Goal: Transaction & Acquisition: Purchase product/service

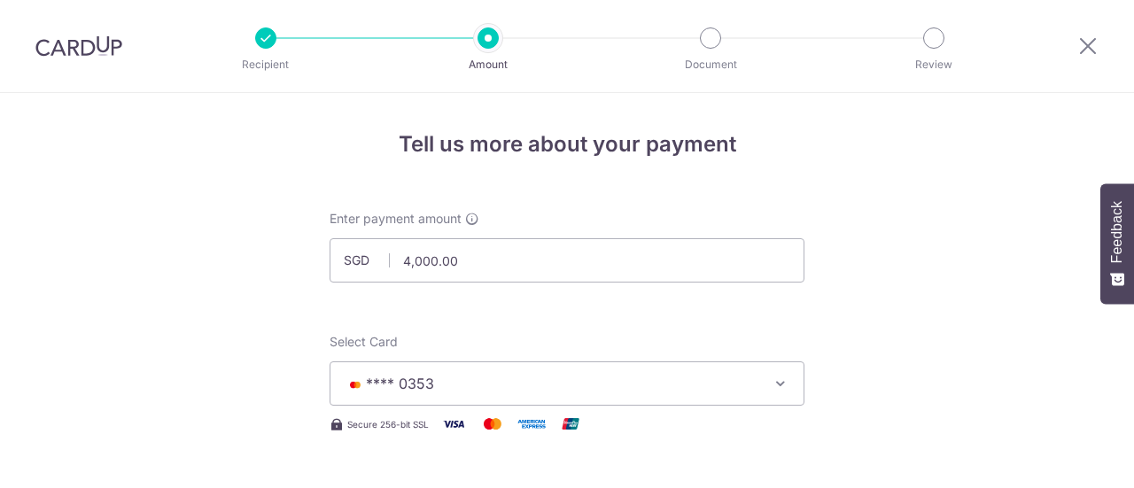
select select "3"
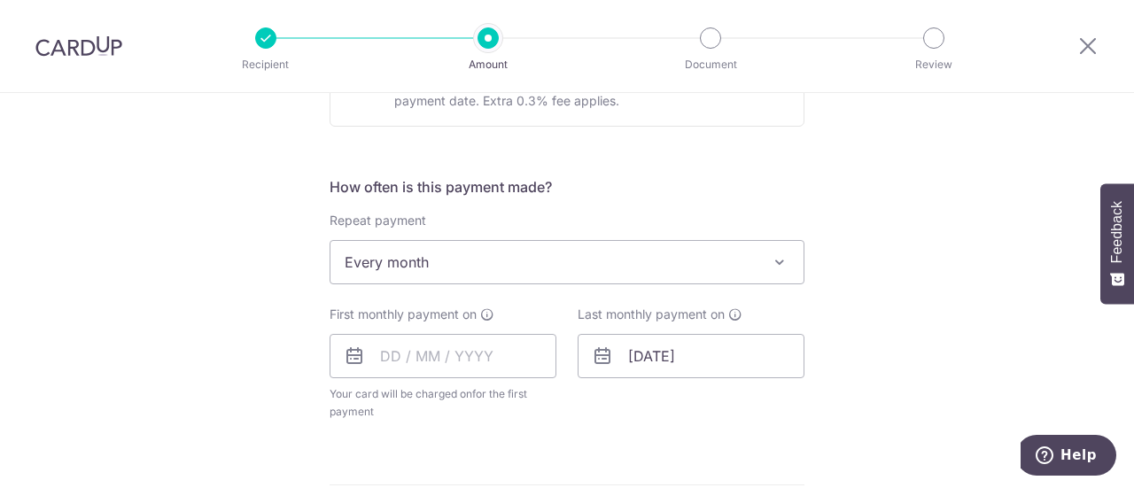
scroll to position [601, 0]
click at [492, 363] on input "text" at bounding box center [442, 357] width 227 height 44
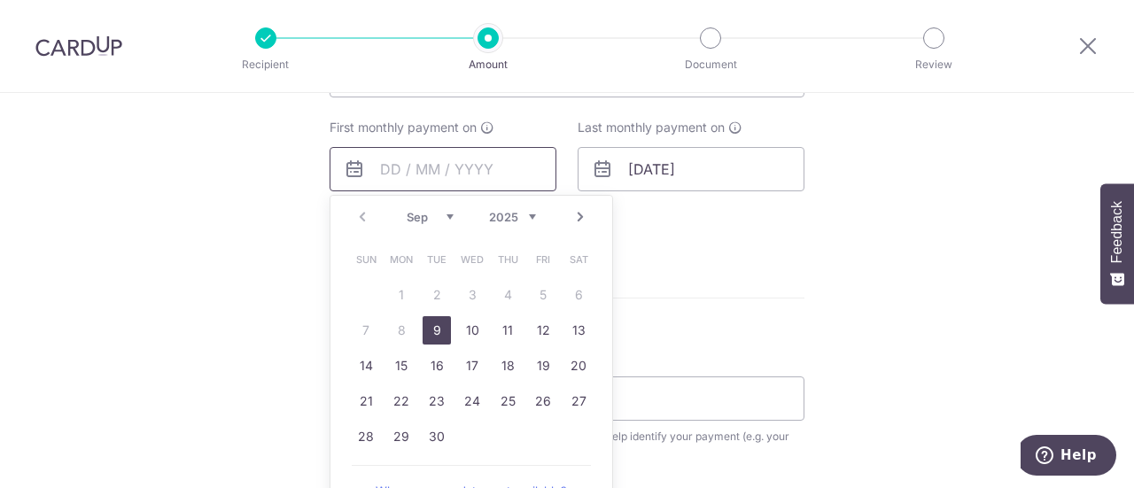
scroll to position [790, 0]
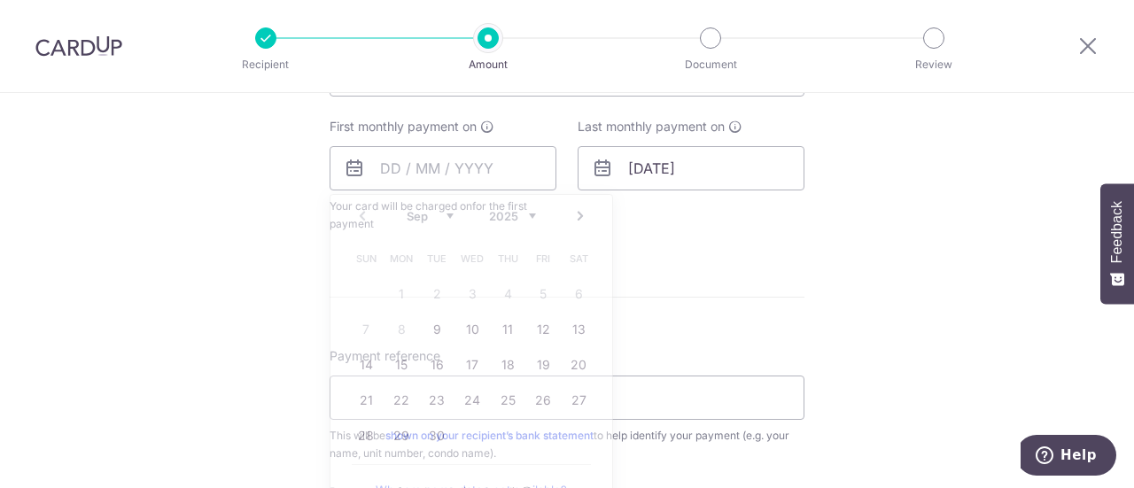
click at [725, 322] on form "Enter payment amount SGD 4,000.00 4000.00 Select Card **** 0353 Add credit card…" at bounding box center [566, 169] width 475 height 1499
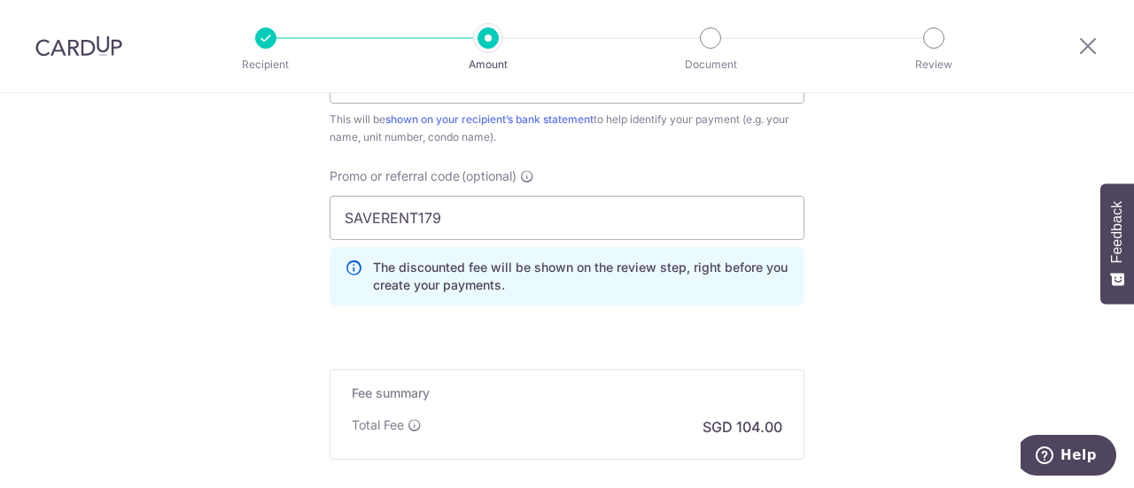
scroll to position [1300, 0]
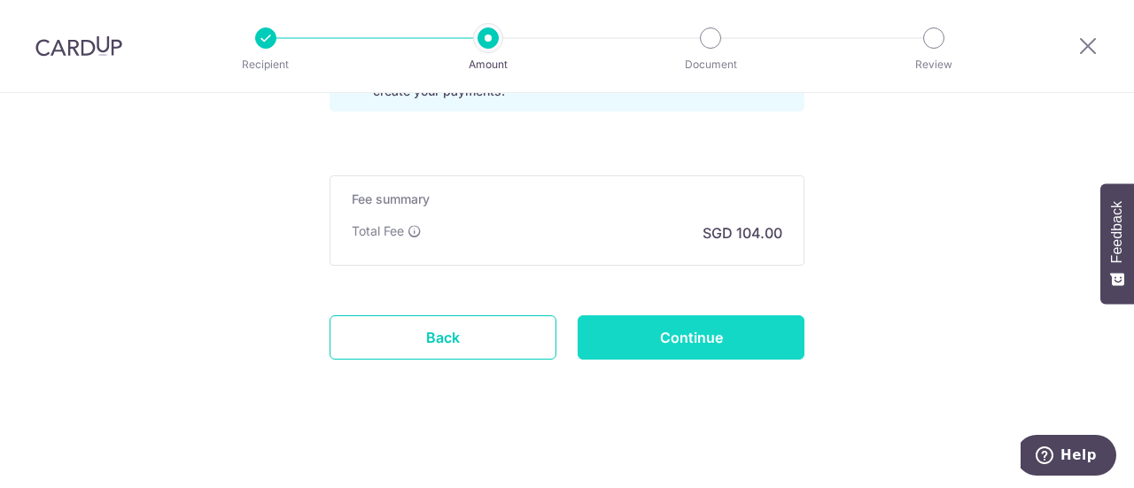
click at [680, 332] on input "Continue" at bounding box center [690, 337] width 227 height 44
type input "Create Schedule"
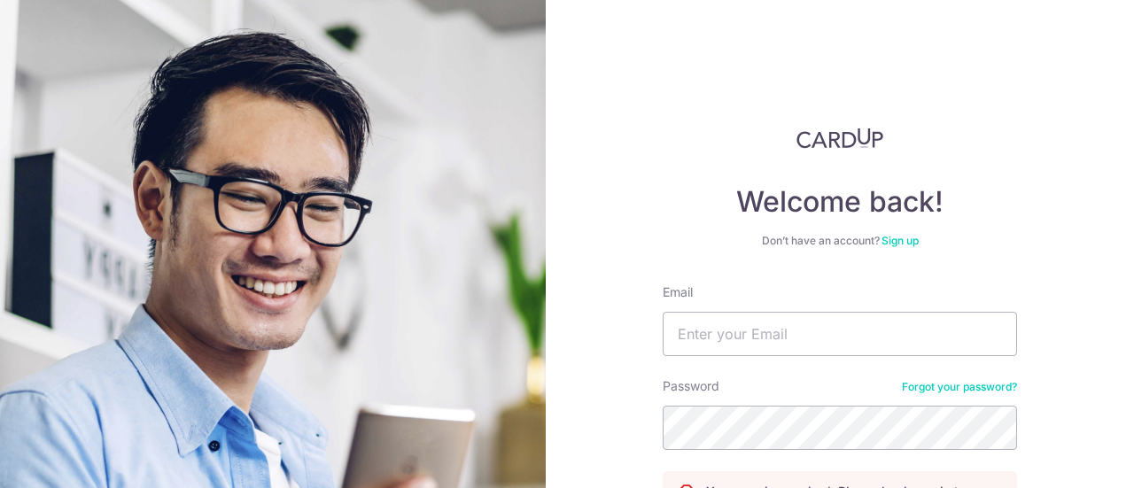
scroll to position [198, 0]
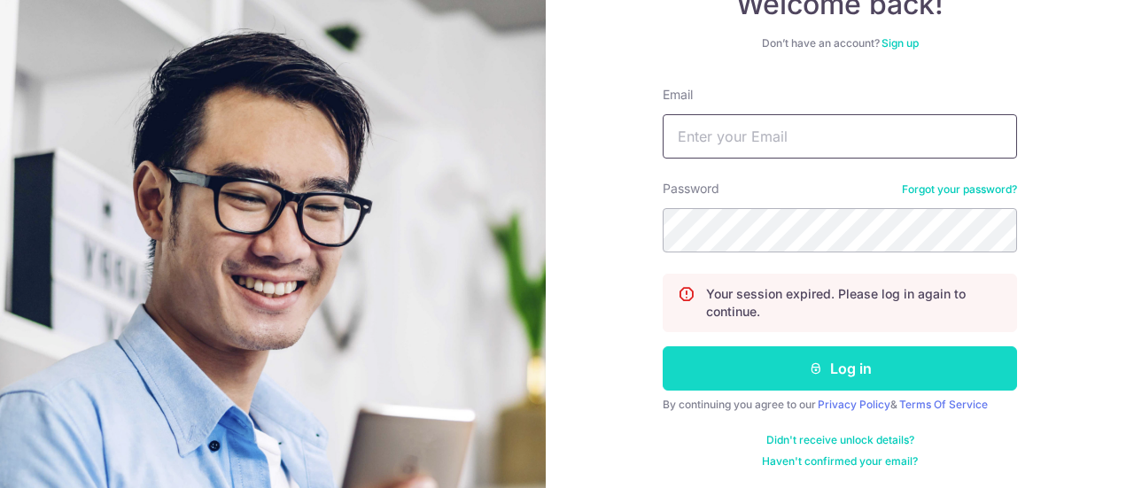
type input "sandratzn0@gmail.com"
click at [706, 369] on button "Log in" at bounding box center [839, 368] width 354 height 44
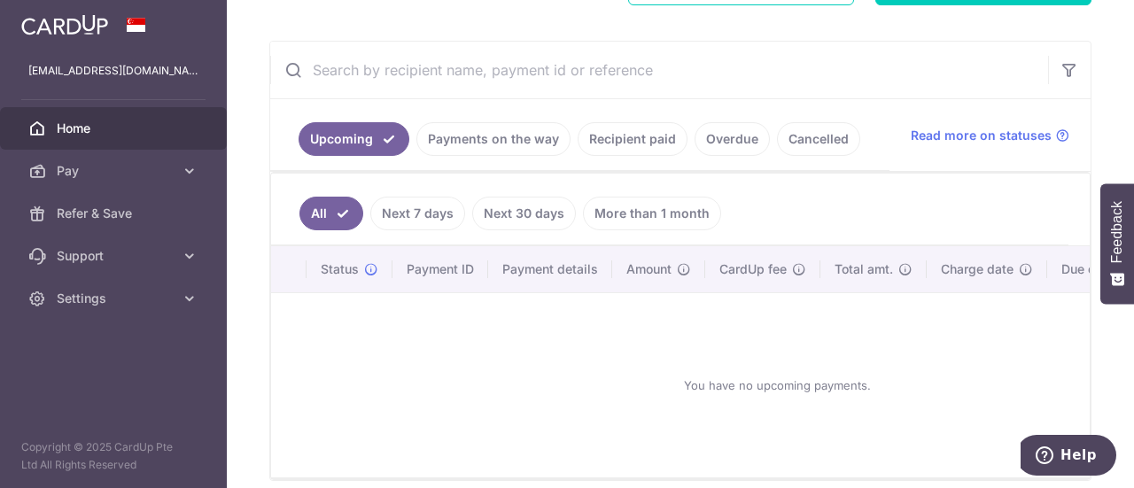
click at [468, 140] on link "Payments on the way" at bounding box center [493, 139] width 154 height 34
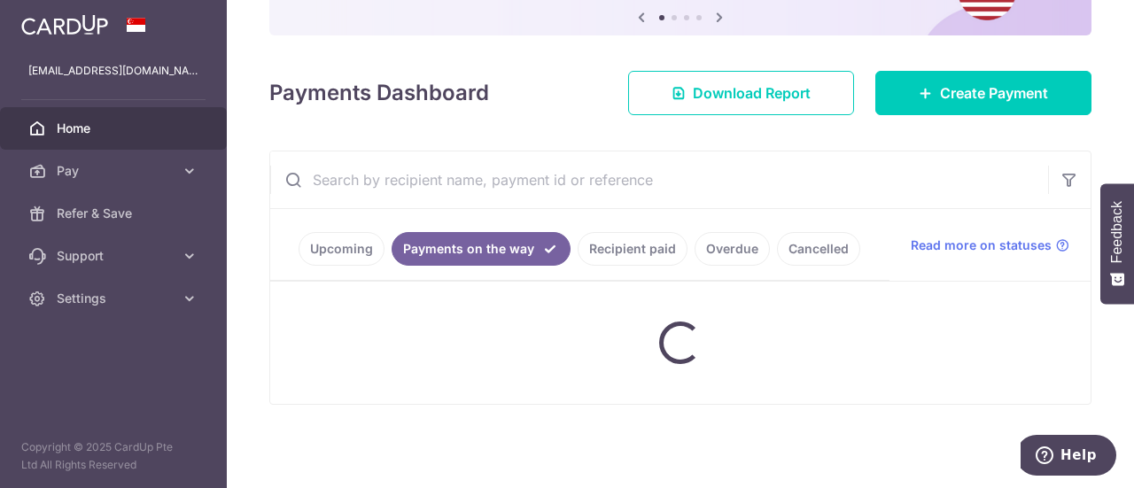
scroll to position [301, 0]
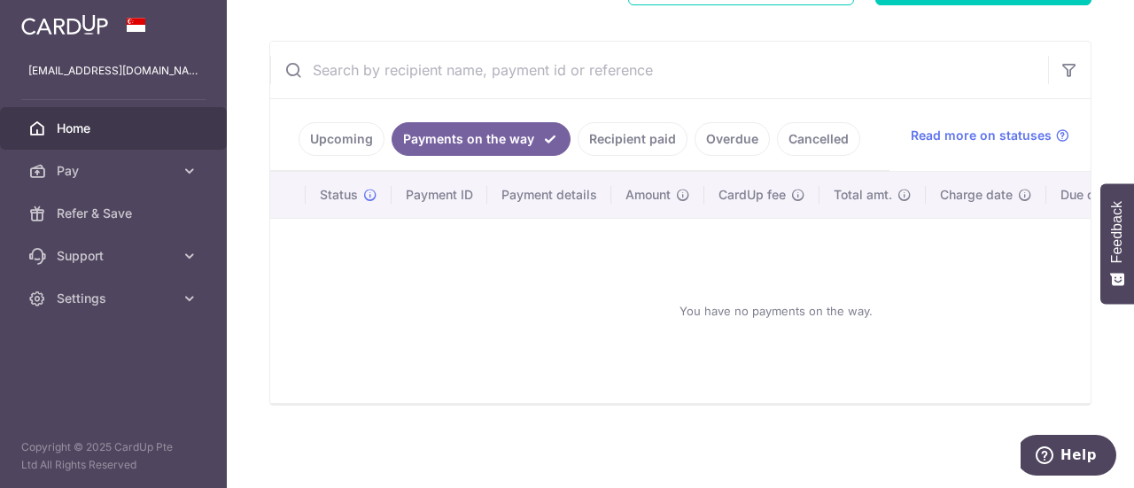
click at [338, 137] on link "Upcoming" at bounding box center [341, 139] width 86 height 34
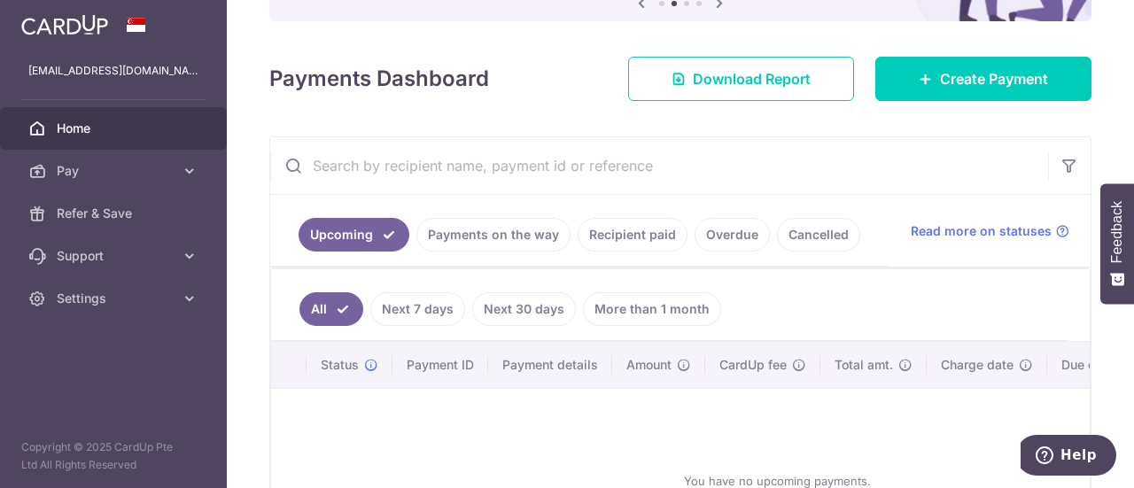
click at [608, 215] on ul "Upcoming Payments on the way Recipient paid Overdue Cancelled" at bounding box center [579, 231] width 619 height 72
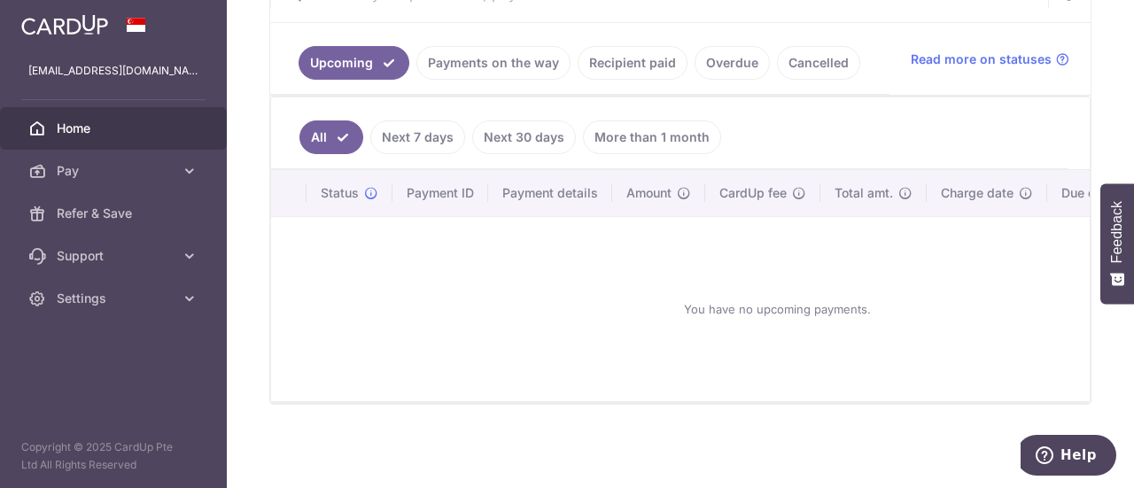
scroll to position [347, 0]
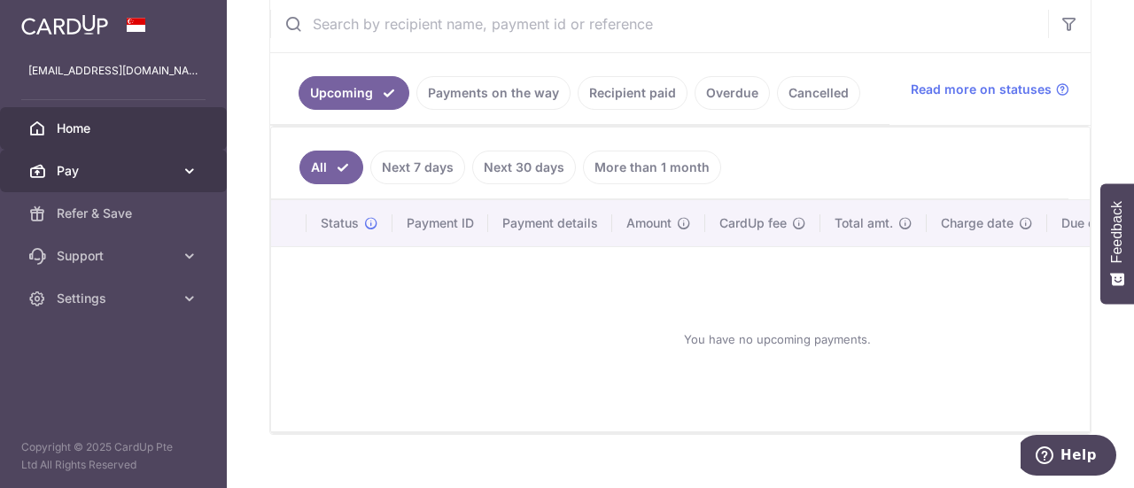
click at [151, 162] on span "Pay" at bounding box center [115, 171] width 117 height 18
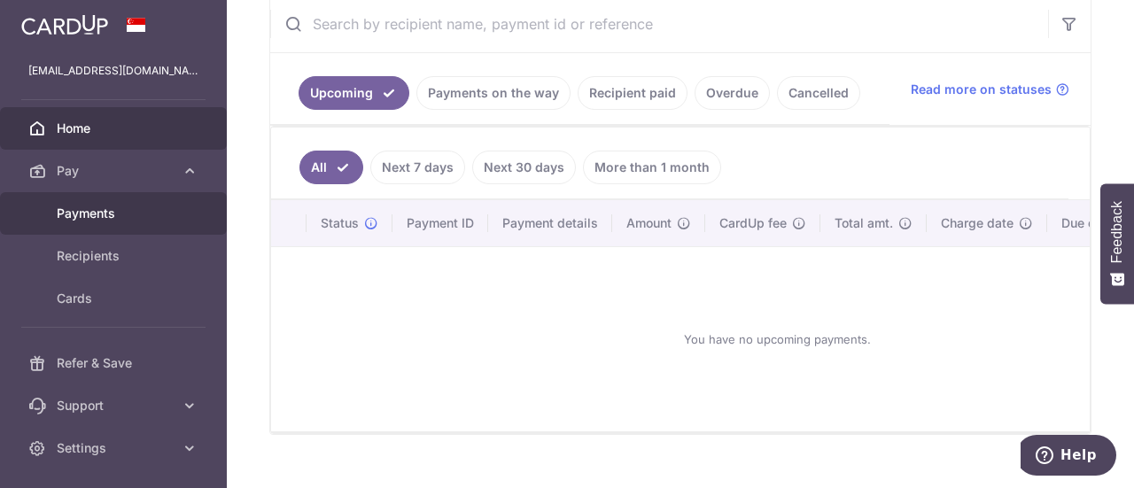
click at [114, 217] on span "Payments" at bounding box center [115, 214] width 117 height 18
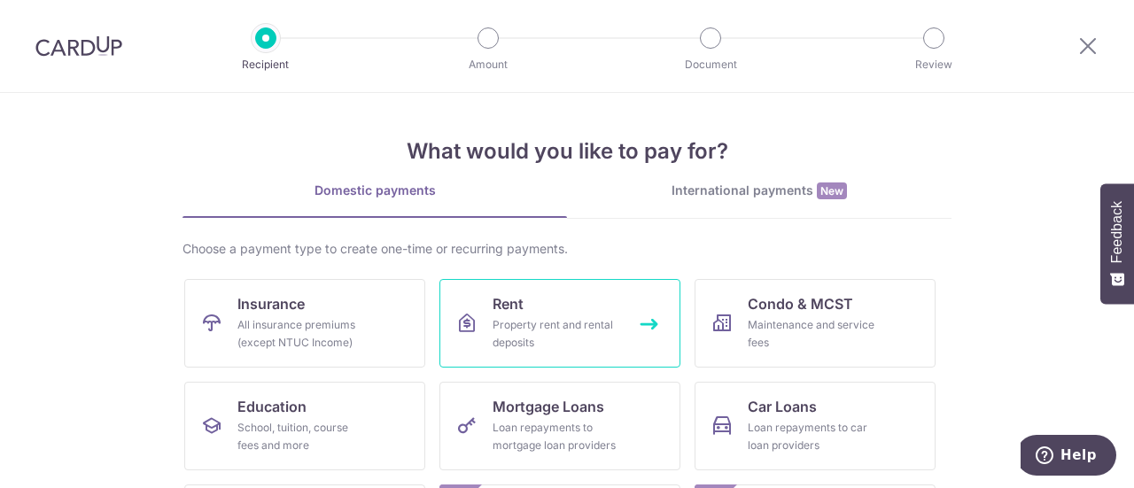
click at [518, 309] on span "Rent" at bounding box center [507, 303] width 31 height 21
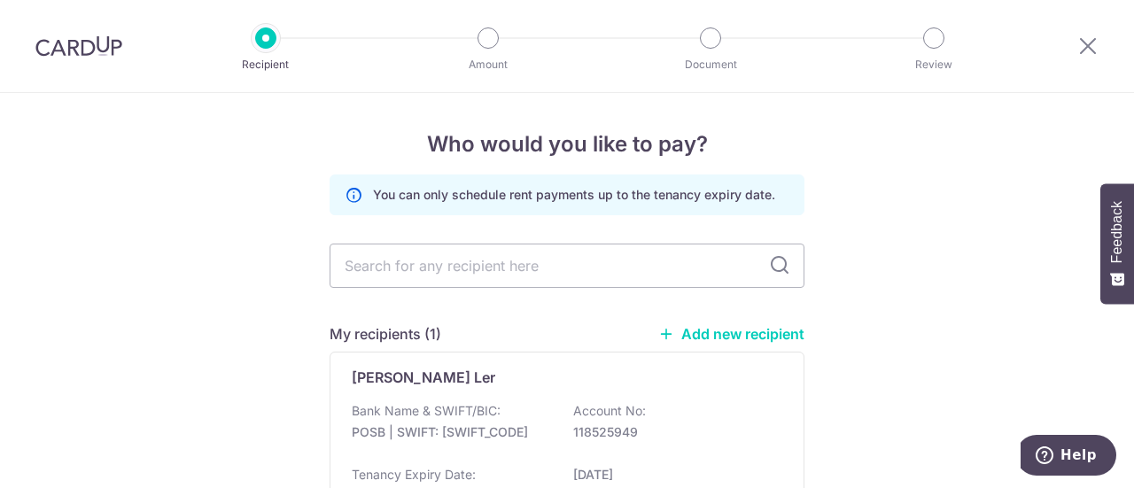
scroll to position [163, 0]
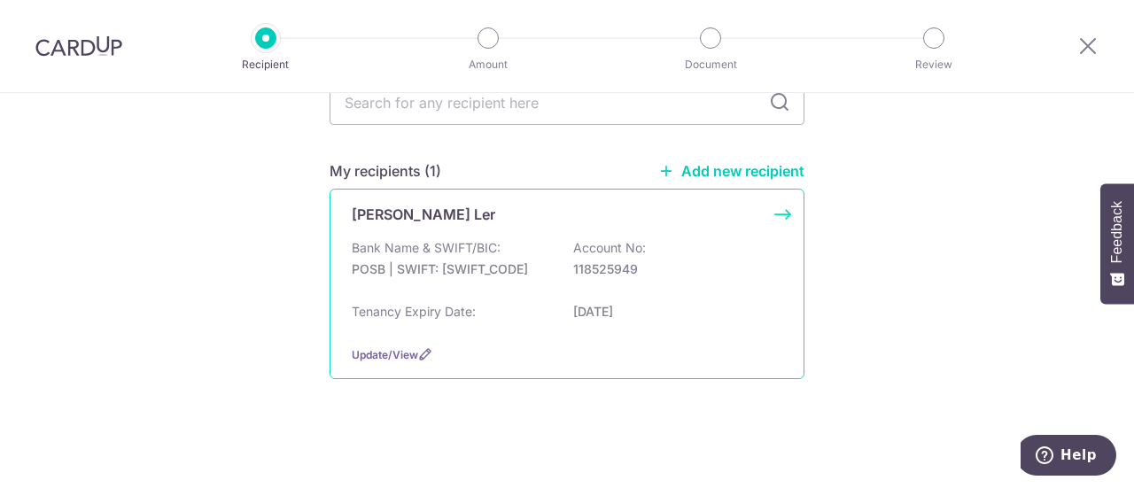
click at [521, 290] on div "Bank Name & SWIFT/BIC: POSB | SWIFT: [SWIFT_CODE] Account No: 118525949" at bounding box center [567, 267] width 430 height 57
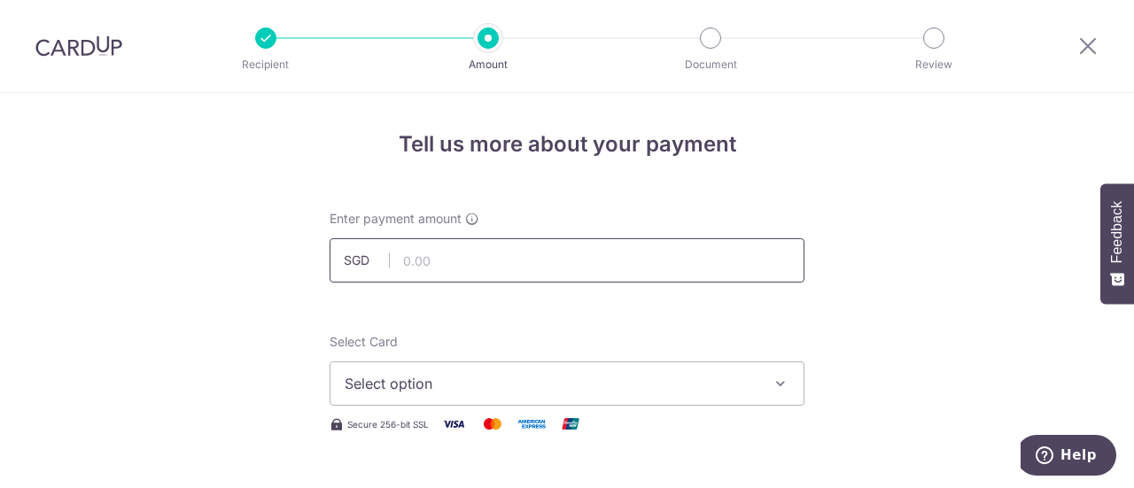
click at [482, 273] on input "text" at bounding box center [566, 260] width 475 height 44
type input "4,000.00"
click at [479, 378] on span "Select option" at bounding box center [551, 383] width 413 height 21
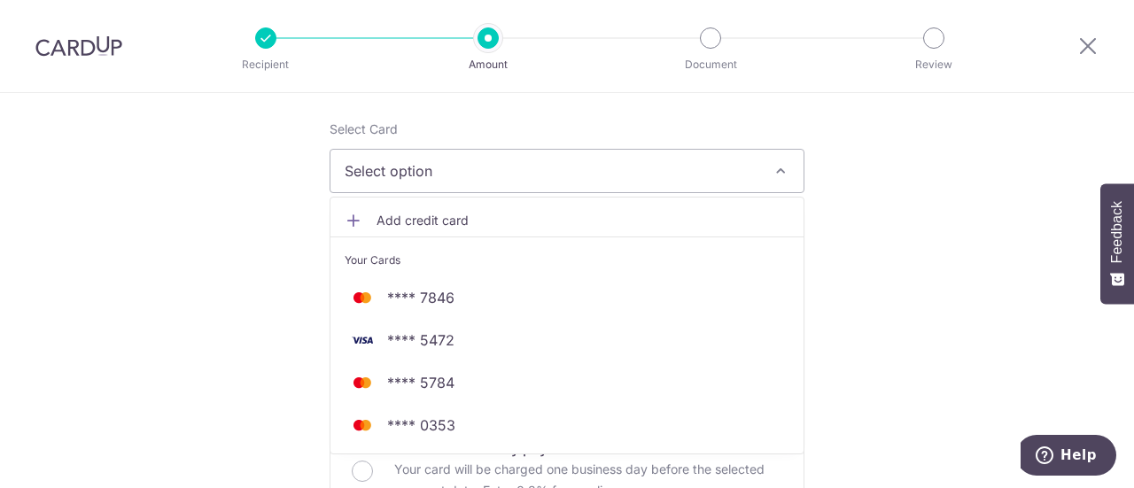
scroll to position [264, 0]
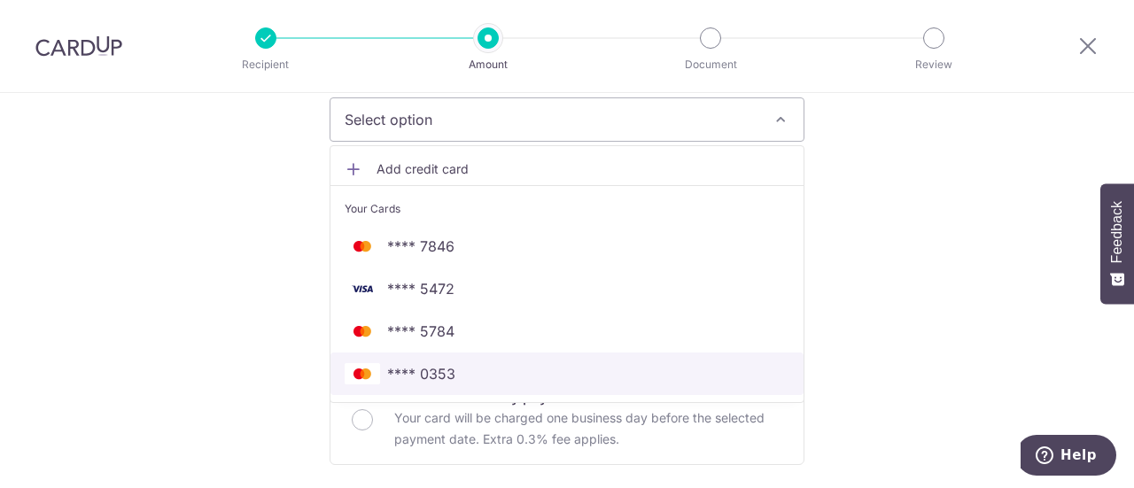
click at [415, 364] on span "**** 0353" at bounding box center [421, 373] width 68 height 21
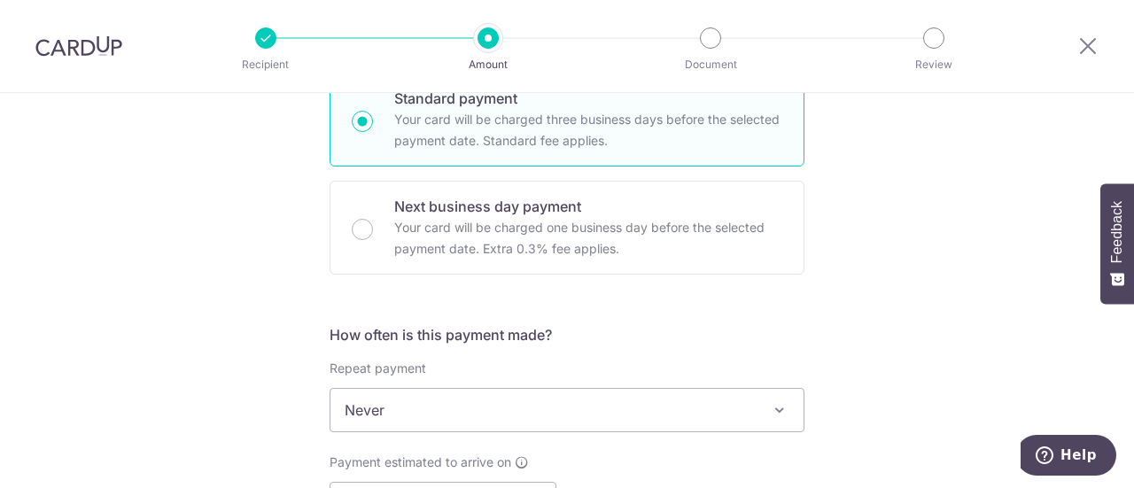
scroll to position [588, 0]
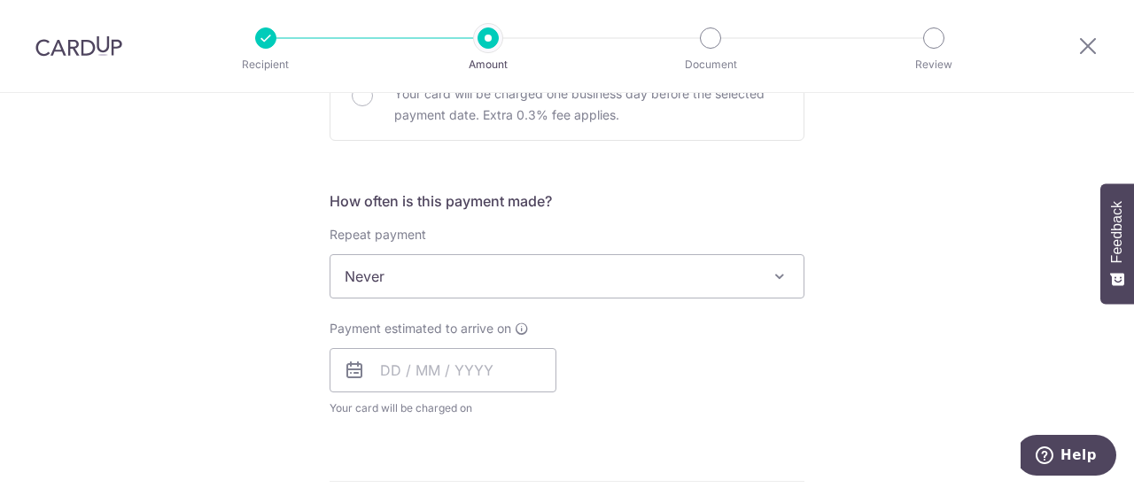
click at [439, 251] on div "Repeat payment Never Every week Every month Every quarter Every half a year Nev…" at bounding box center [566, 262] width 475 height 73
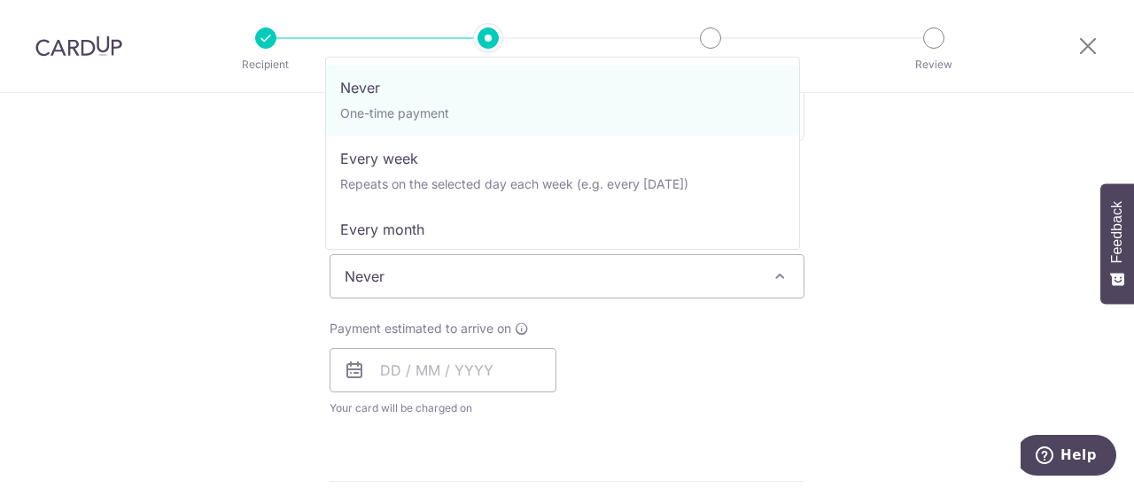
click at [439, 265] on span "Never" at bounding box center [566, 276] width 473 height 43
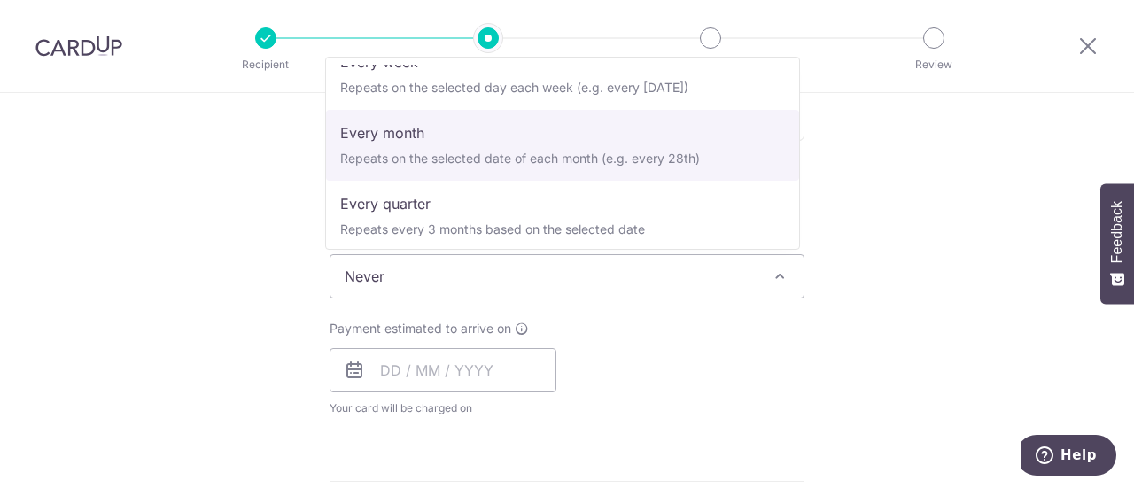
scroll to position [97, 0]
select select "3"
type input "27/04/2026"
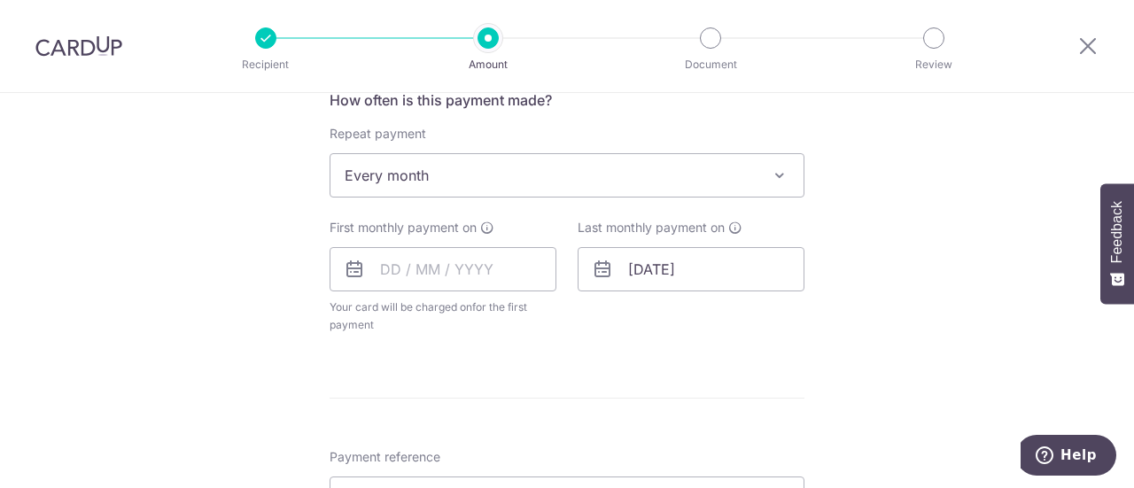
scroll to position [690, 0]
click at [420, 270] on input "text" at bounding box center [442, 268] width 227 height 44
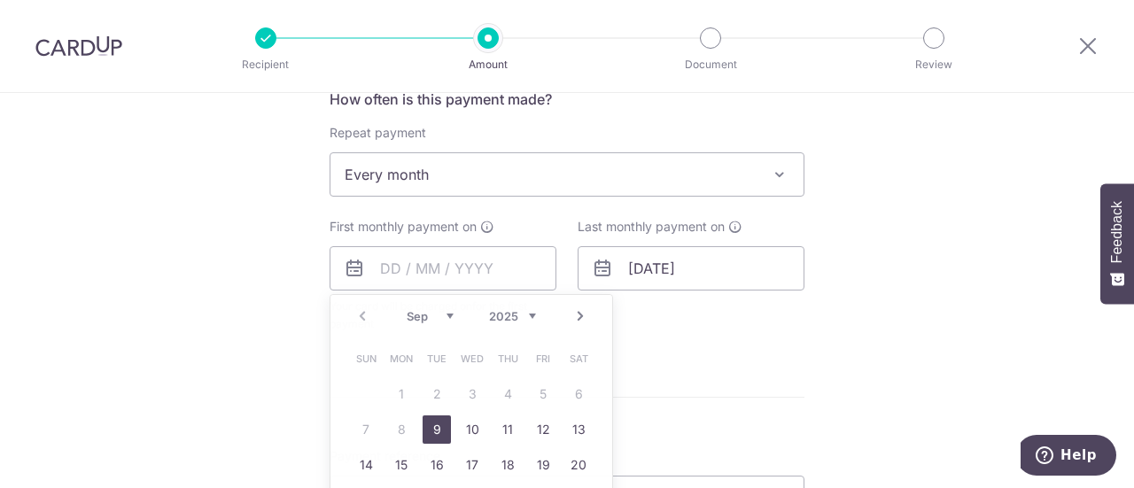
click at [229, 338] on div "Tell us more about your payment Enter payment amount SGD 4,000.00 4000.00 Selec…" at bounding box center [567, 213] width 1134 height 1620
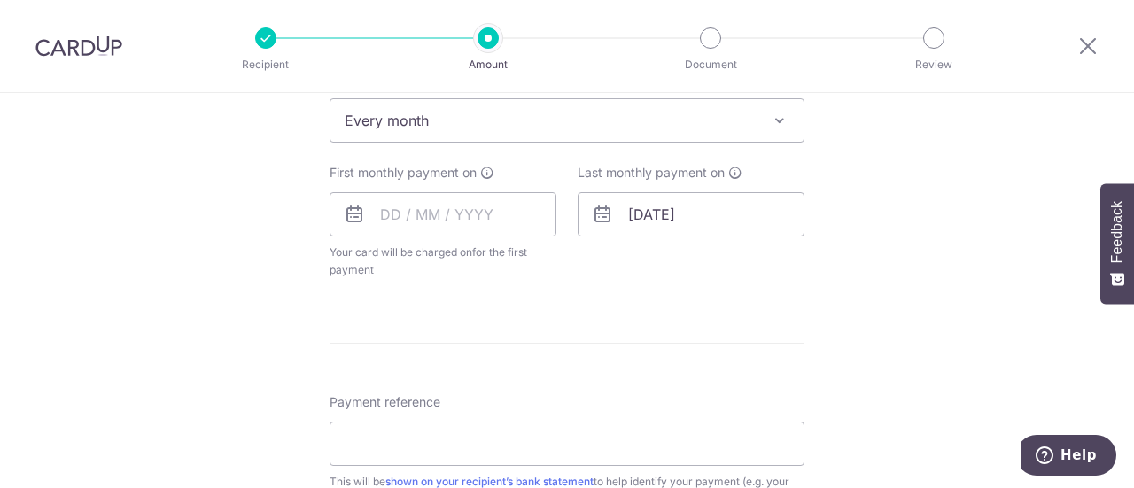
scroll to position [738, 0]
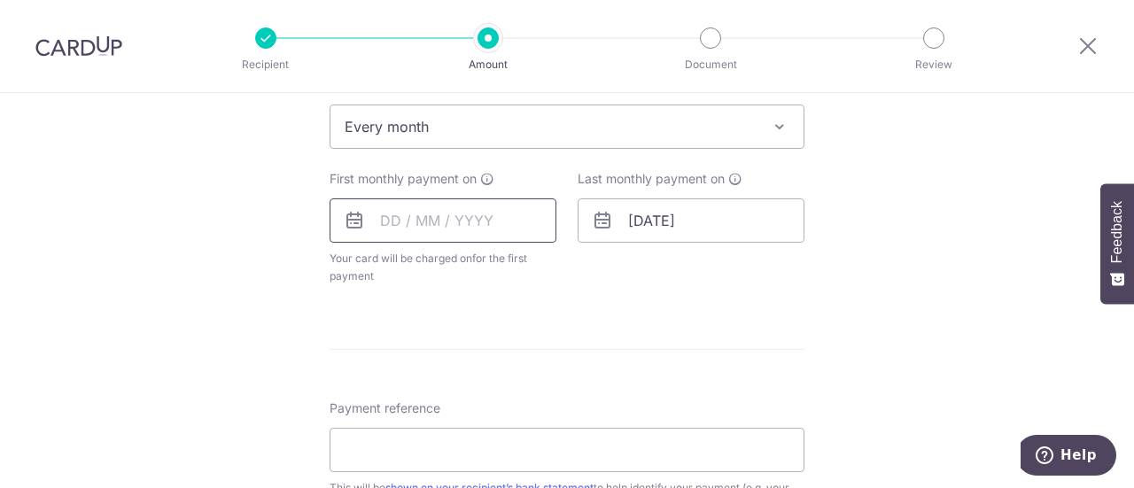
click at [417, 210] on input "text" at bounding box center [442, 220] width 227 height 44
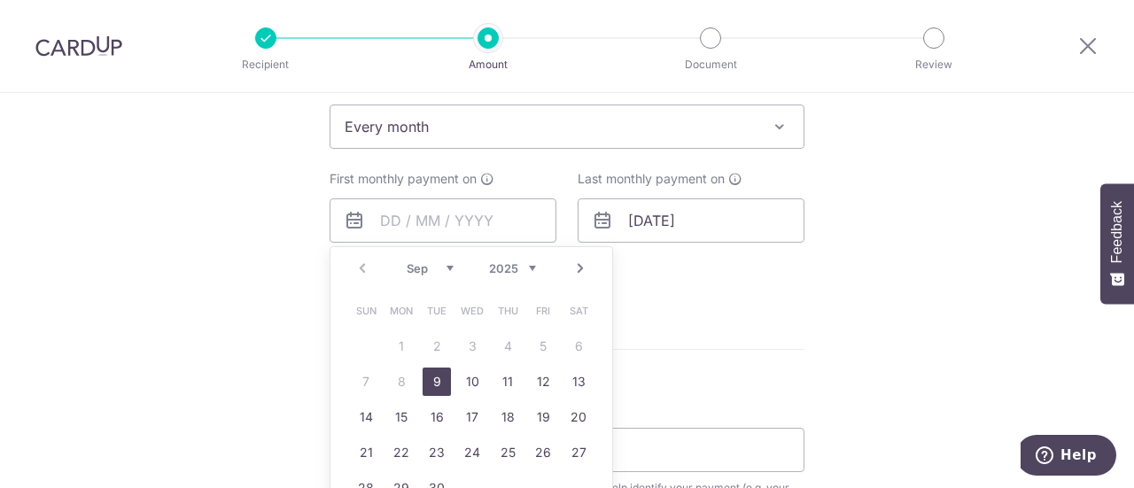
click at [432, 372] on link "9" at bounding box center [436, 382] width 28 height 28
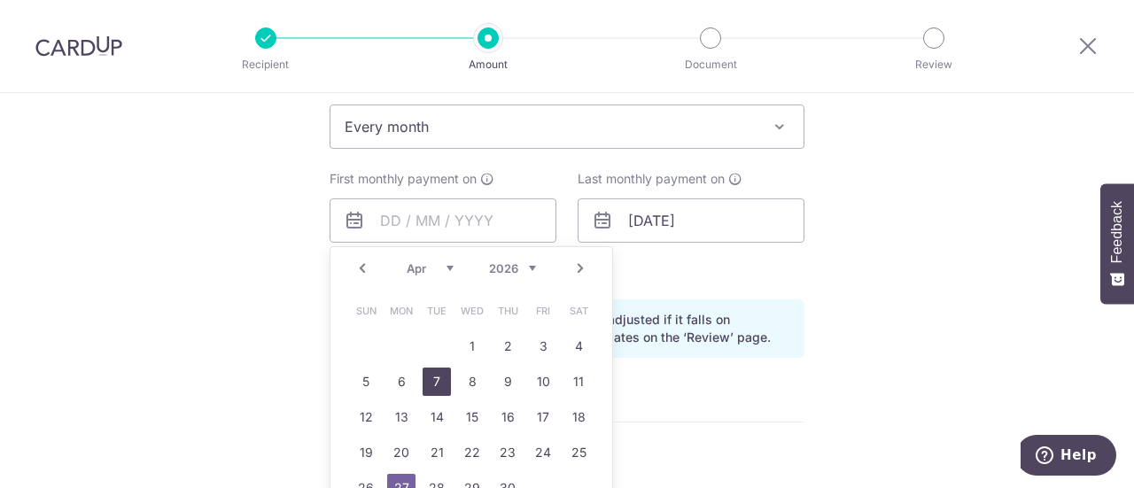
type input "09/09/2025"
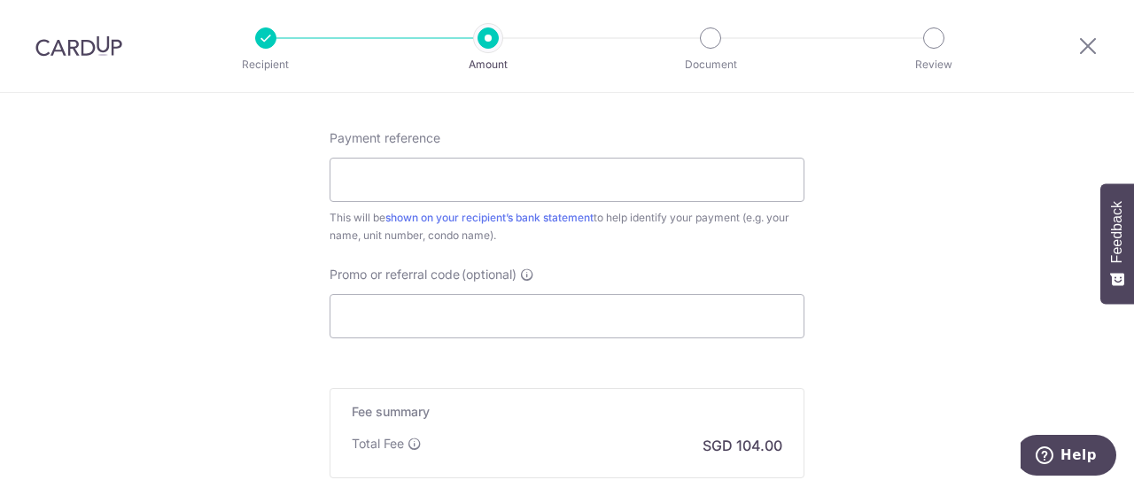
scroll to position [1081, 0]
click at [416, 304] on input "Promo or referral code (optional)" at bounding box center [566, 315] width 475 height 44
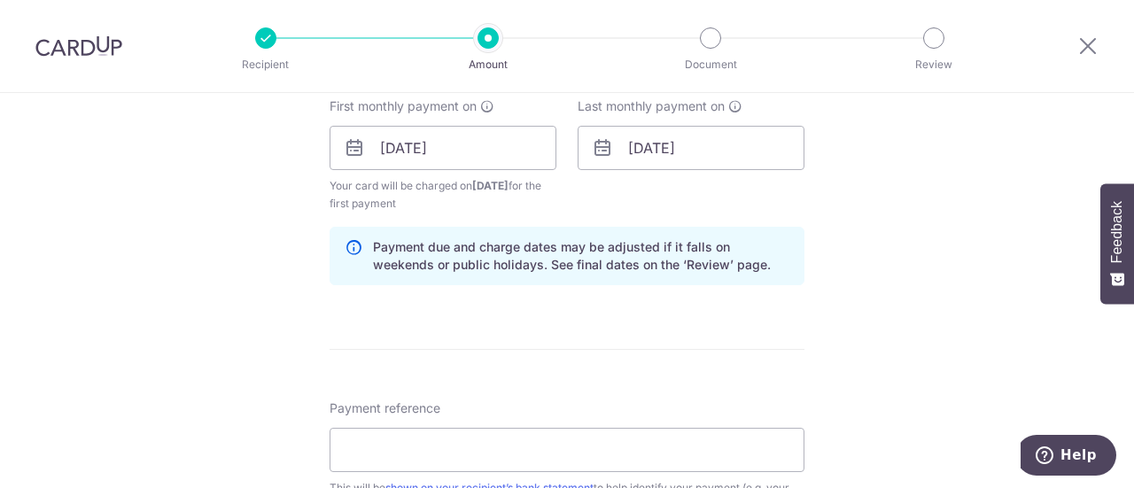
scroll to position [809, 0]
type input "SAVERENT179"
click at [461, 155] on input "09/09/2025" at bounding box center [442, 150] width 227 height 44
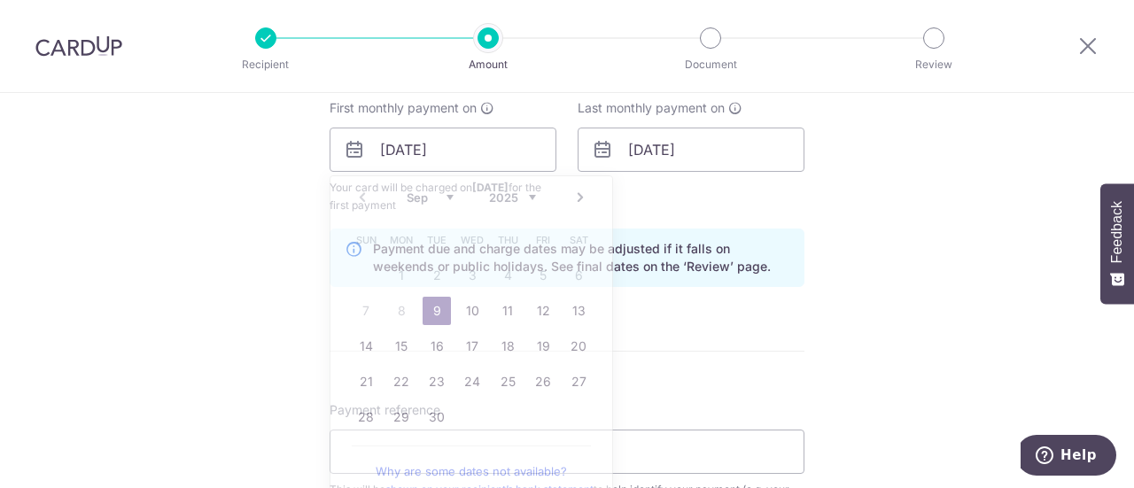
click at [680, 322] on form "Enter payment amount SGD 4,000.00 4000.00 Select Card **** 0353 Add credit card…" at bounding box center [566, 187] width 475 height 1572
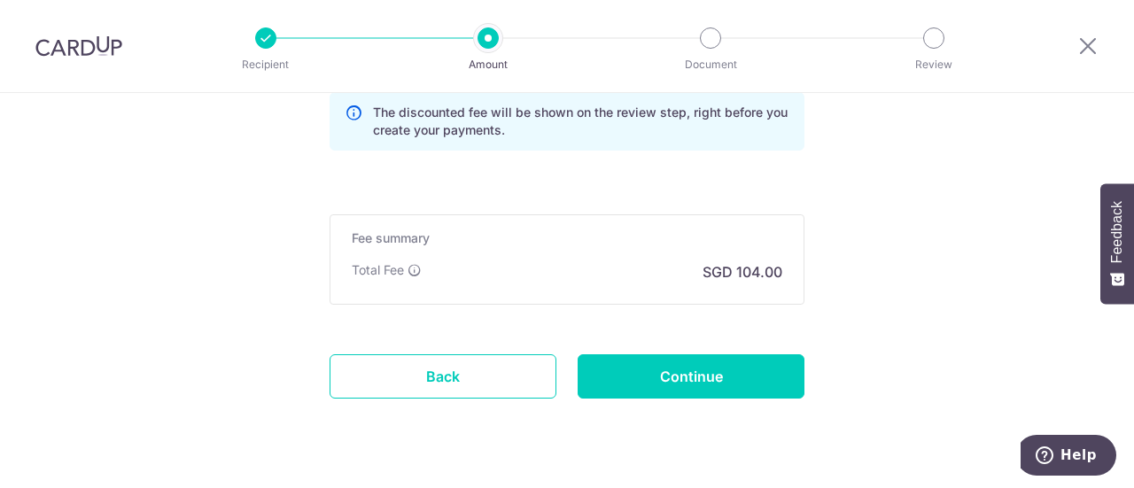
scroll to position [1335, 0]
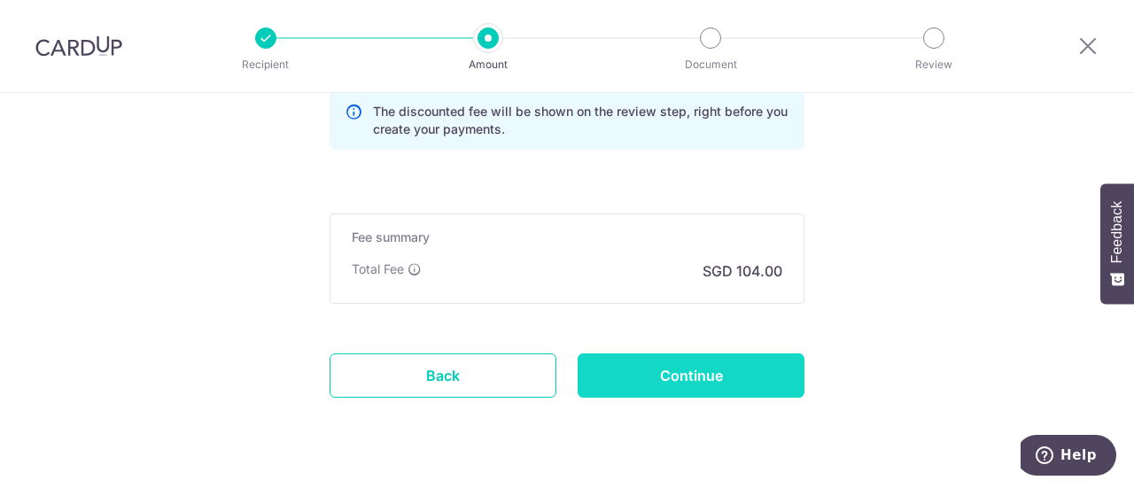
click at [682, 359] on input "Continue" at bounding box center [690, 375] width 227 height 44
type input "Create Schedule"
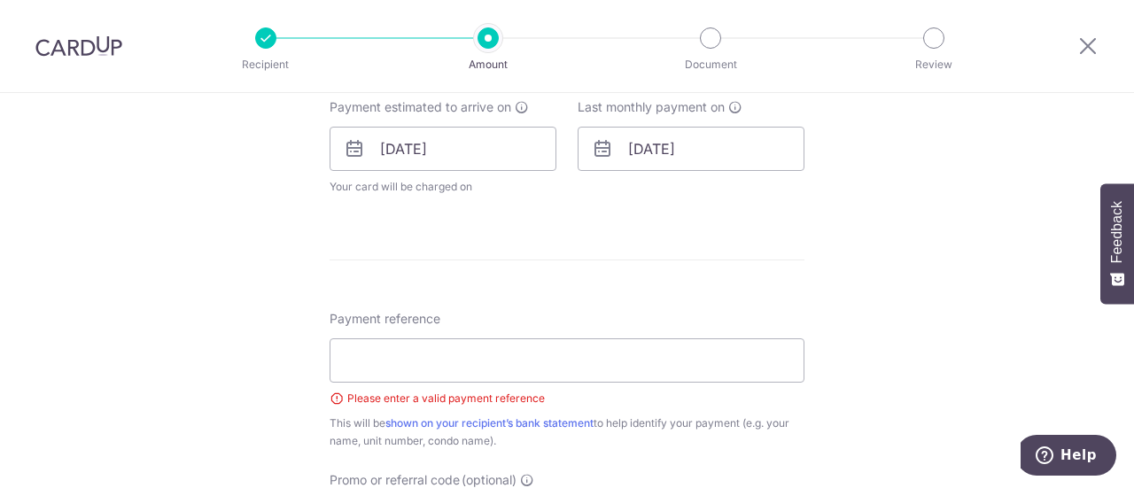
scroll to position [859, 0]
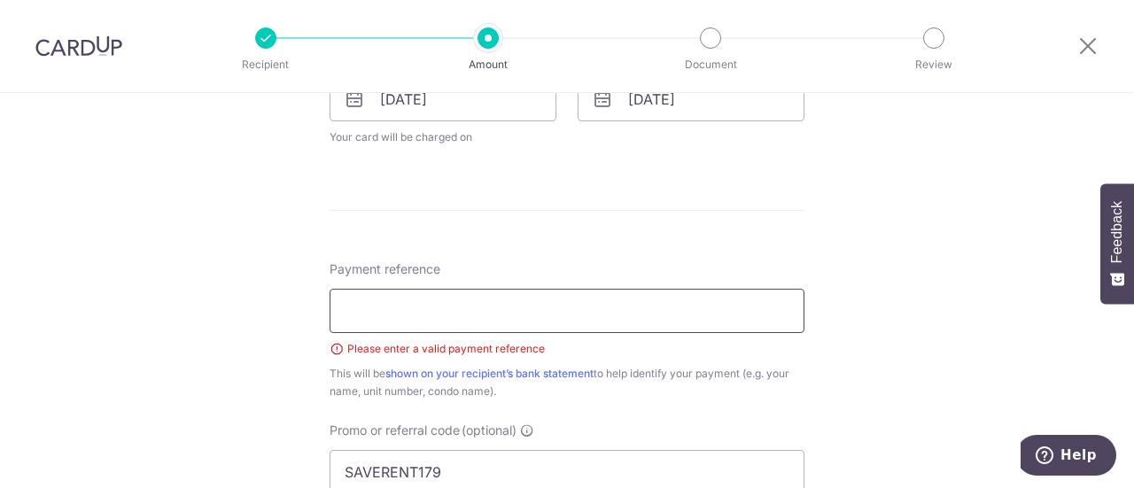
click at [627, 323] on input "Payment reference" at bounding box center [566, 311] width 475 height 44
type input "0"
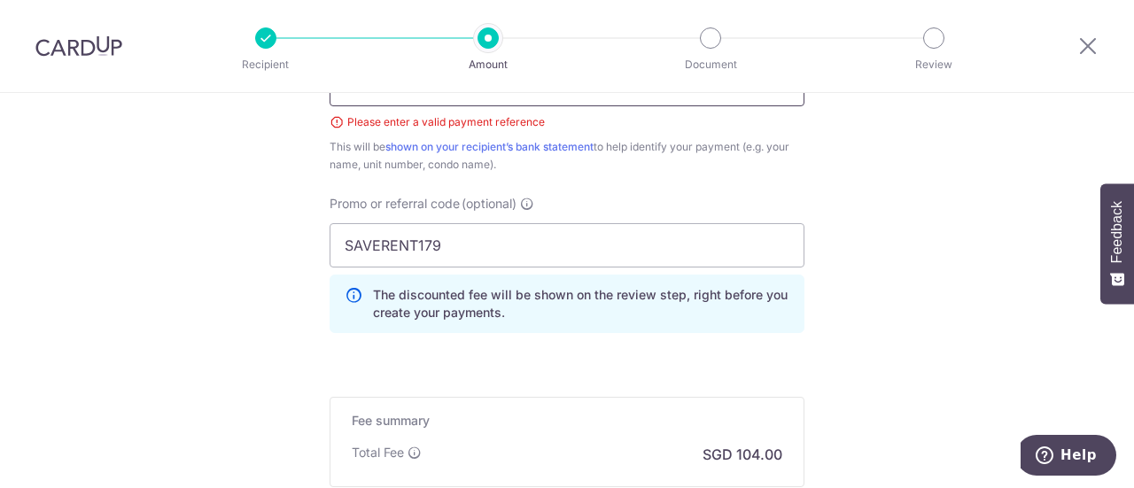
scroll to position [1307, 0]
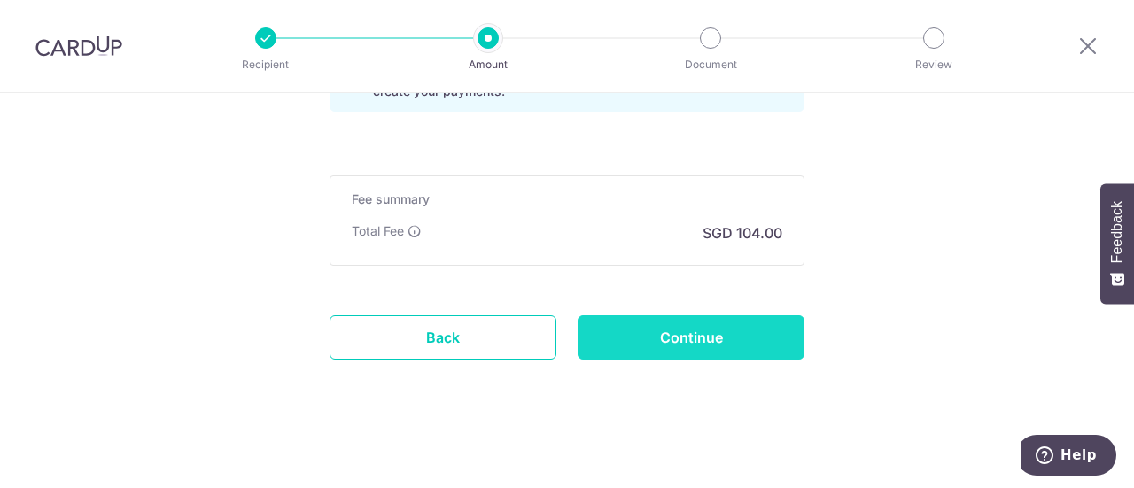
type input "03-85 [PERSON_NAME] at [GEOGRAPHIC_DATA]"
click at [613, 345] on input "Continue" at bounding box center [690, 337] width 227 height 44
type input "Create Schedule"
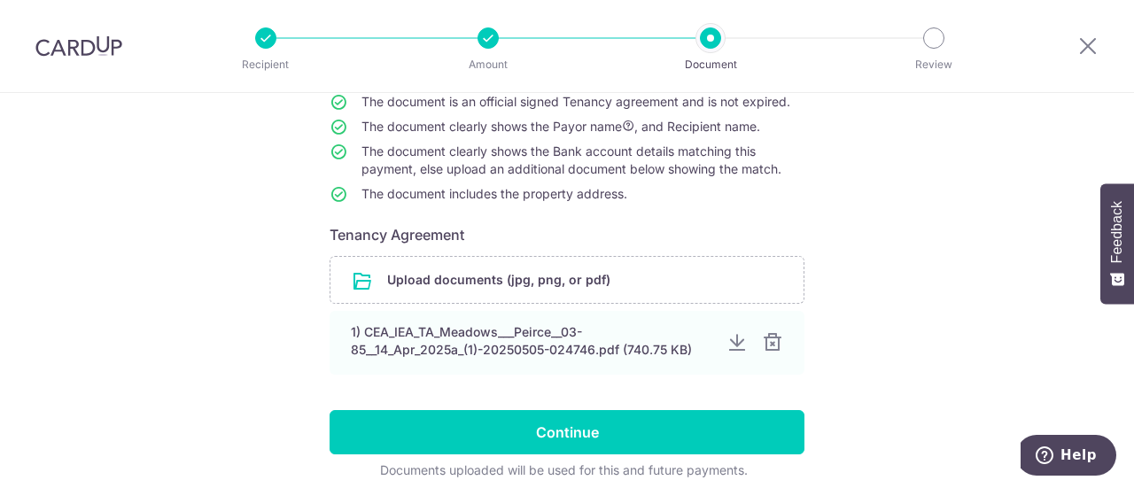
scroll to position [179, 0]
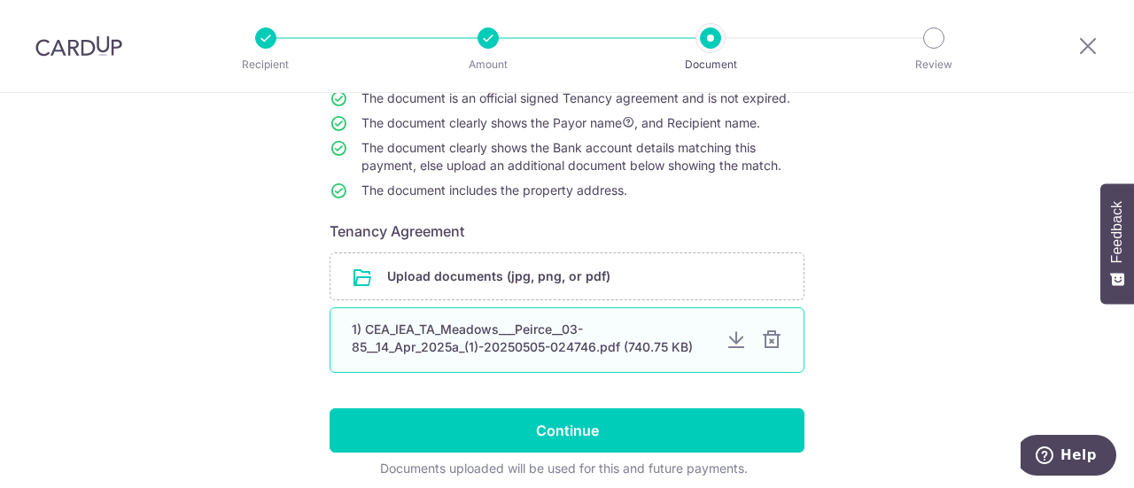
click at [593, 333] on div "1) CEA_IEA_TA_Meadows___Peirce__03-85__14_Apr_2025a_(1)-20250505-024746.pdf (74…" at bounding box center [532, 338] width 360 height 35
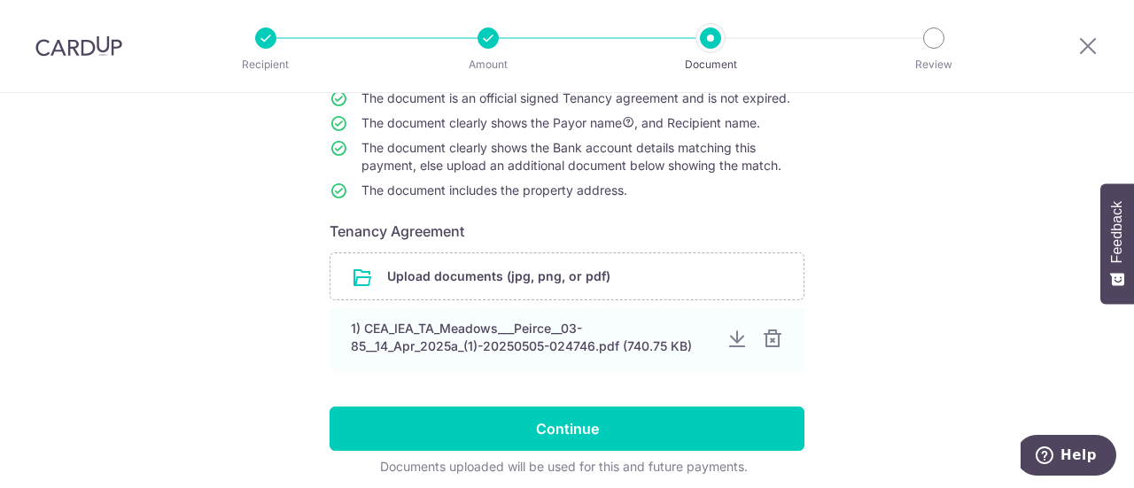
scroll to position [248, 0]
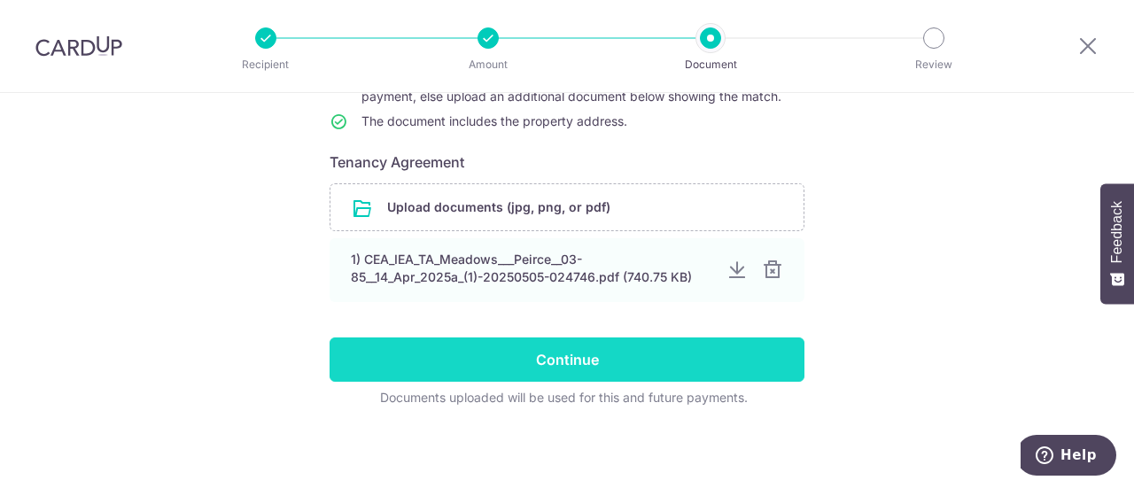
click at [581, 362] on input "Continue" at bounding box center [566, 359] width 475 height 44
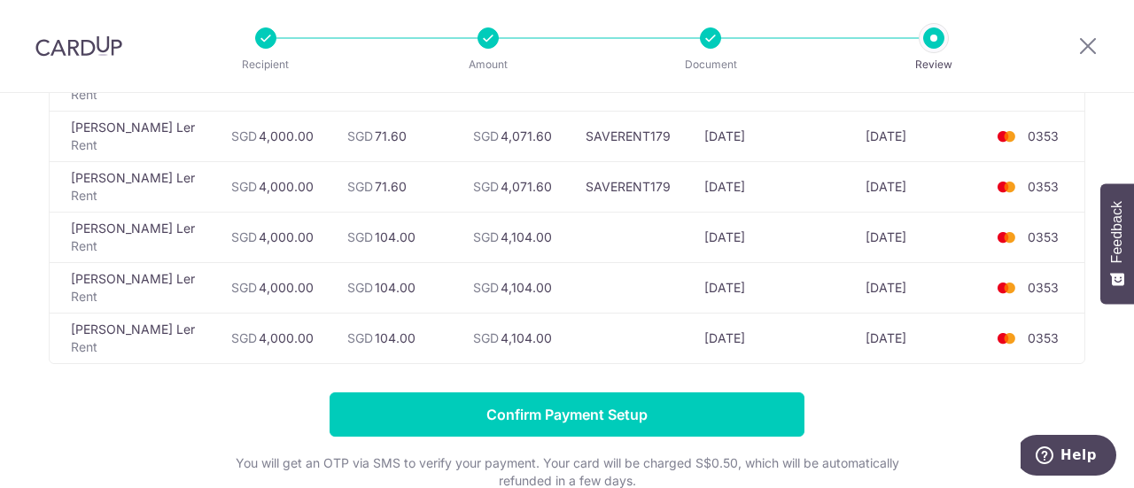
scroll to position [315, 0]
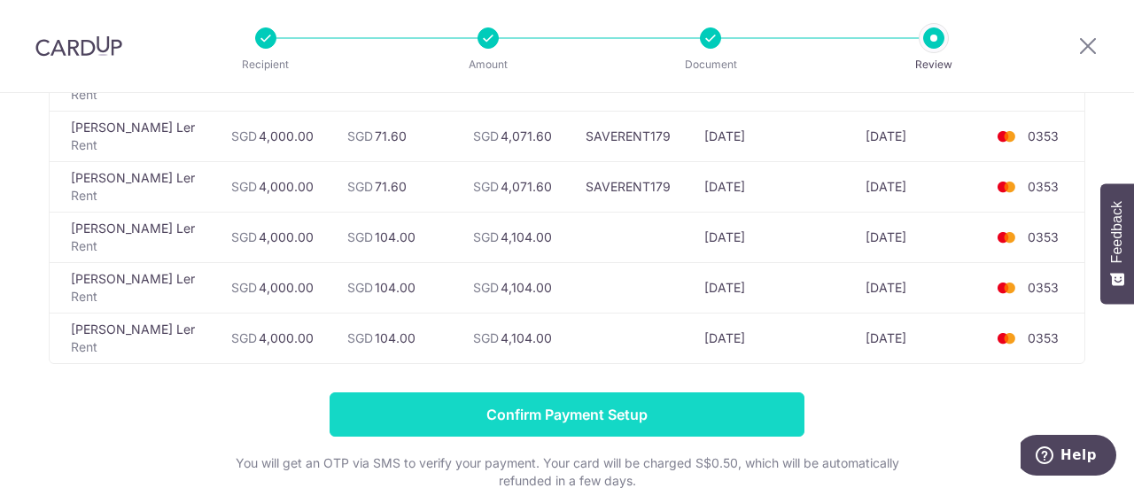
click at [523, 420] on input "Confirm Payment Setup" at bounding box center [566, 414] width 475 height 44
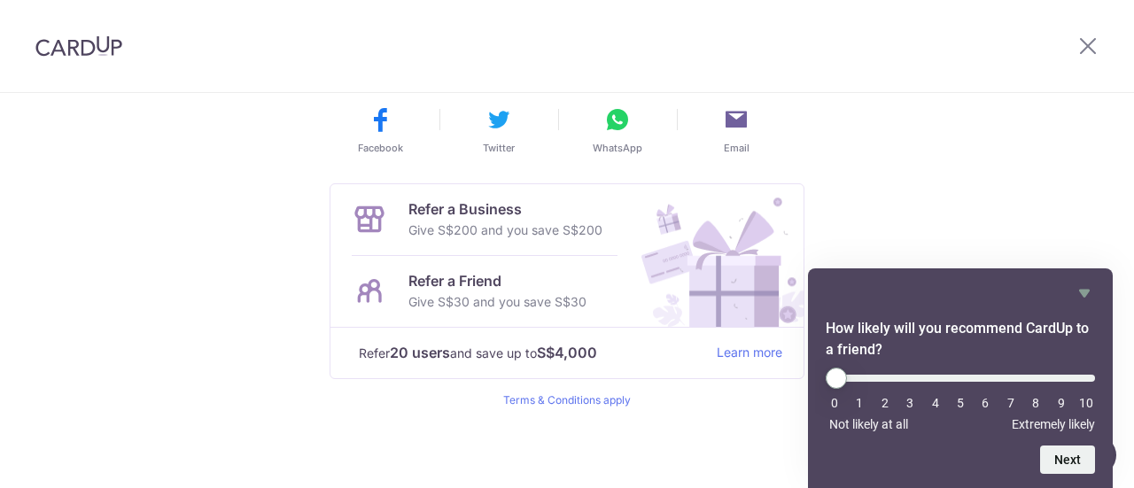
scroll to position [548, 0]
